Goal: Communication & Community: Answer question/provide support

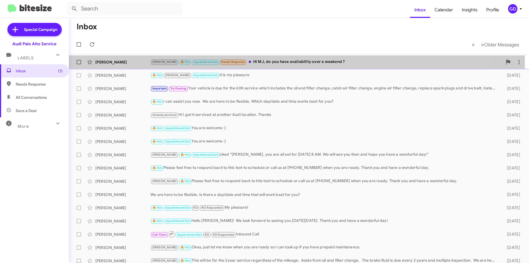
click at [262, 62] on div "[PERSON_NAME] 🔥 Hot Appointment Set Needs Response Hi MJ, do you have availabil…" at bounding box center [327, 62] width 352 height 6
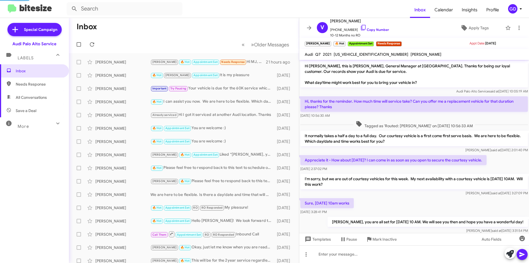
scroll to position [136, 0]
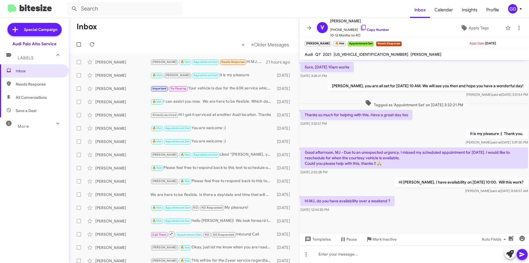
click at [404, 188] on div "[PERSON_NAME] said at [DATE] 8:58:57 AM" at bounding box center [461, 191] width 134 height 6
click at [339, 255] on div at bounding box center [414, 254] width 230 height 18
click at [324, 255] on div at bounding box center [414, 254] width 230 height 18
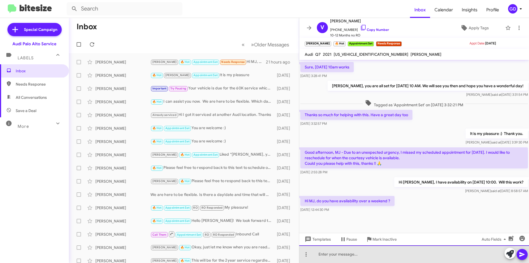
drag, startPoint x: 322, startPoint y: 254, endPoint x: 380, endPoint y: 244, distance: 59.7
click at [322, 254] on div at bounding box center [414, 254] width 230 height 18
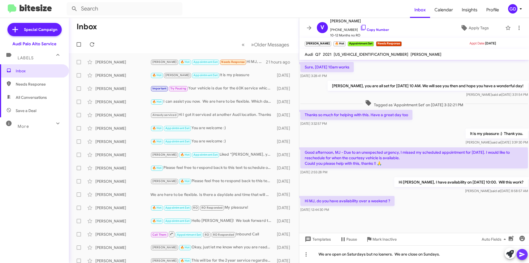
click at [523, 254] on icon at bounding box center [522, 254] width 5 height 5
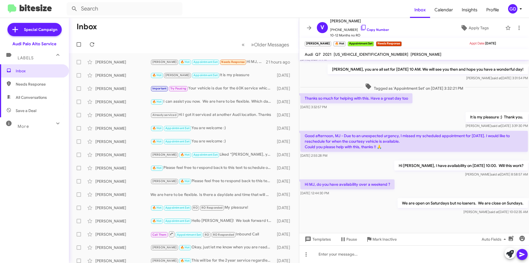
scroll to position [156, 0]
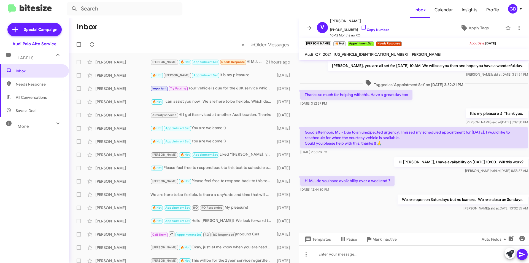
click at [27, 85] on span "Needs Response" at bounding box center [39, 84] width 47 height 6
type input "in:needs-response"
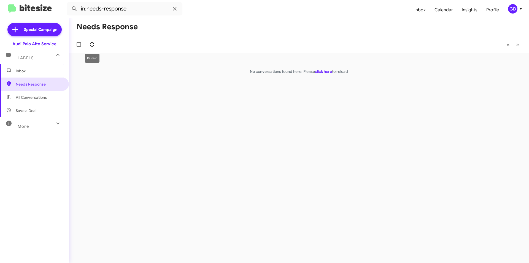
click at [93, 42] on icon at bounding box center [92, 44] width 7 height 7
